Goal: Task Accomplishment & Management: Manage account settings

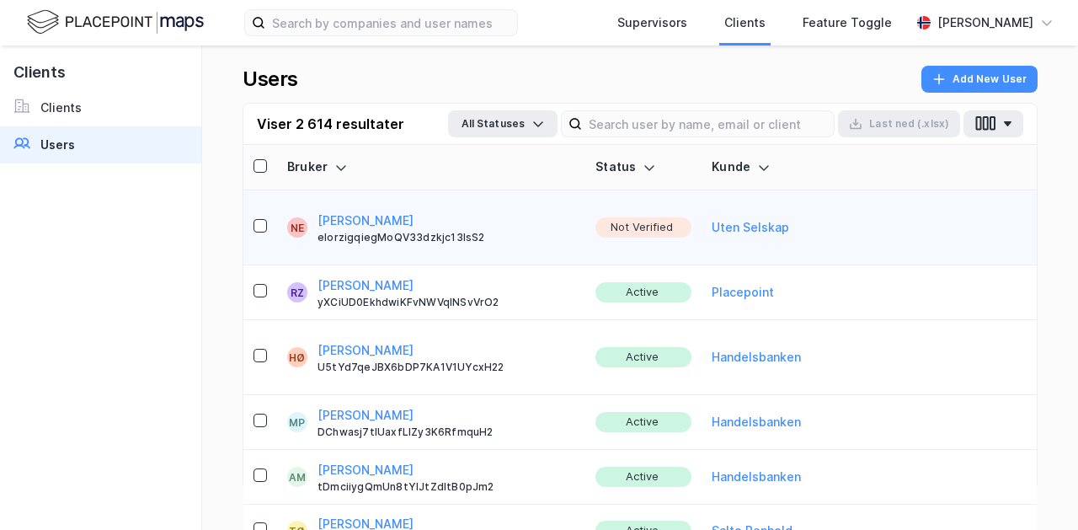
click at [389, 211] on button "[PERSON_NAME]" at bounding box center [366, 221] width 96 height 20
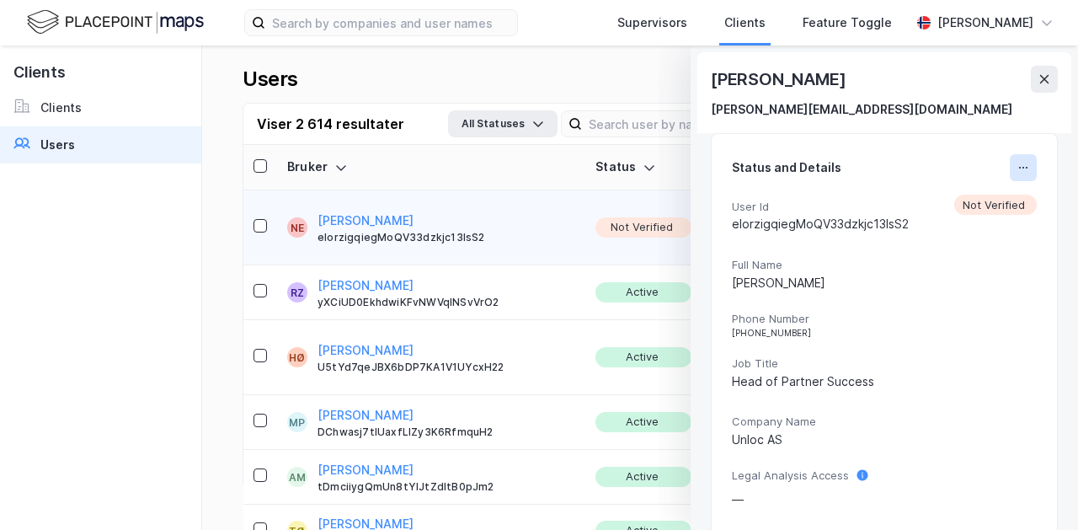
click at [1017, 166] on icon at bounding box center [1023, 167] width 13 height 13
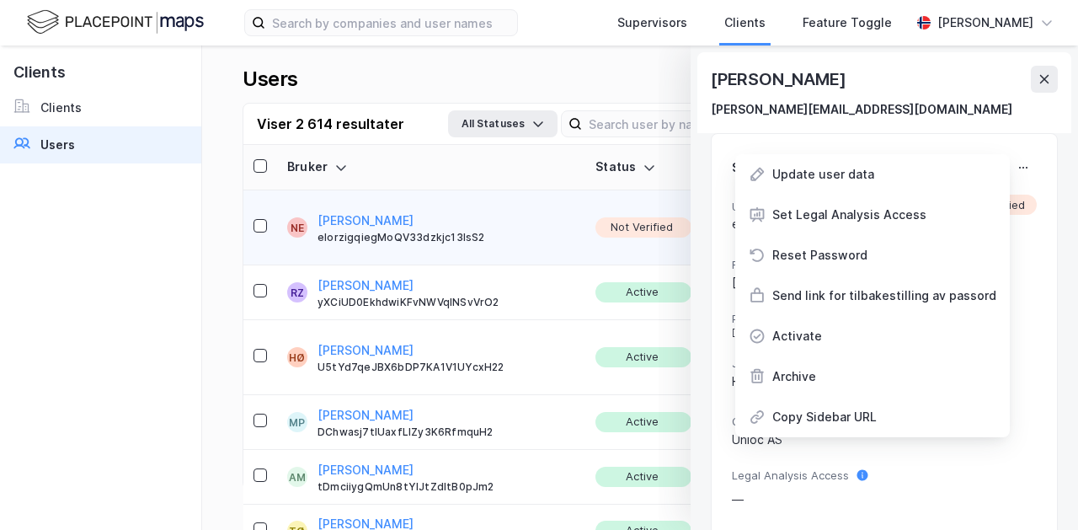
click at [800, 337] on div "Activate" at bounding box center [797, 336] width 50 height 20
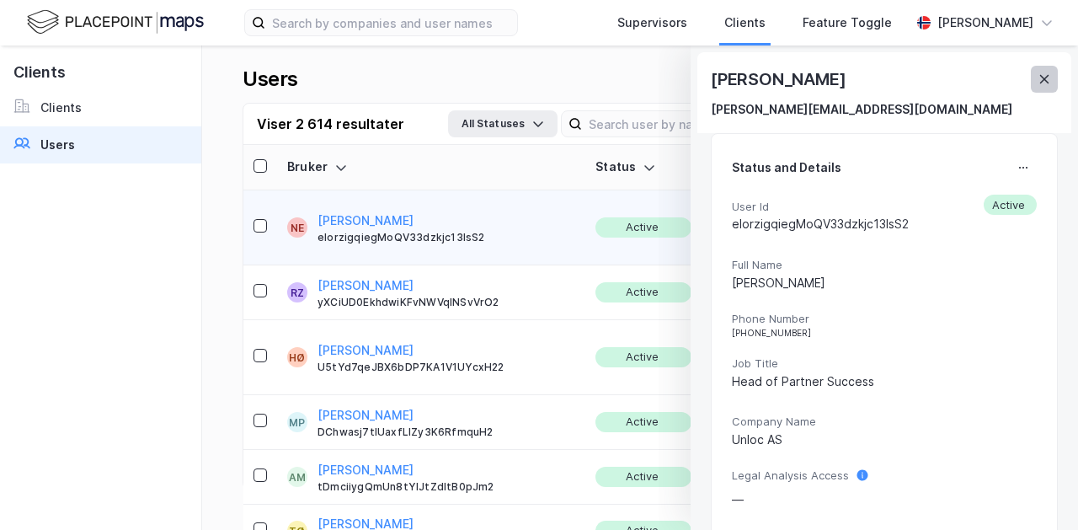
click at [1050, 79] on icon at bounding box center [1044, 78] width 13 height 13
